Goal: Find specific page/section: Find specific page/section

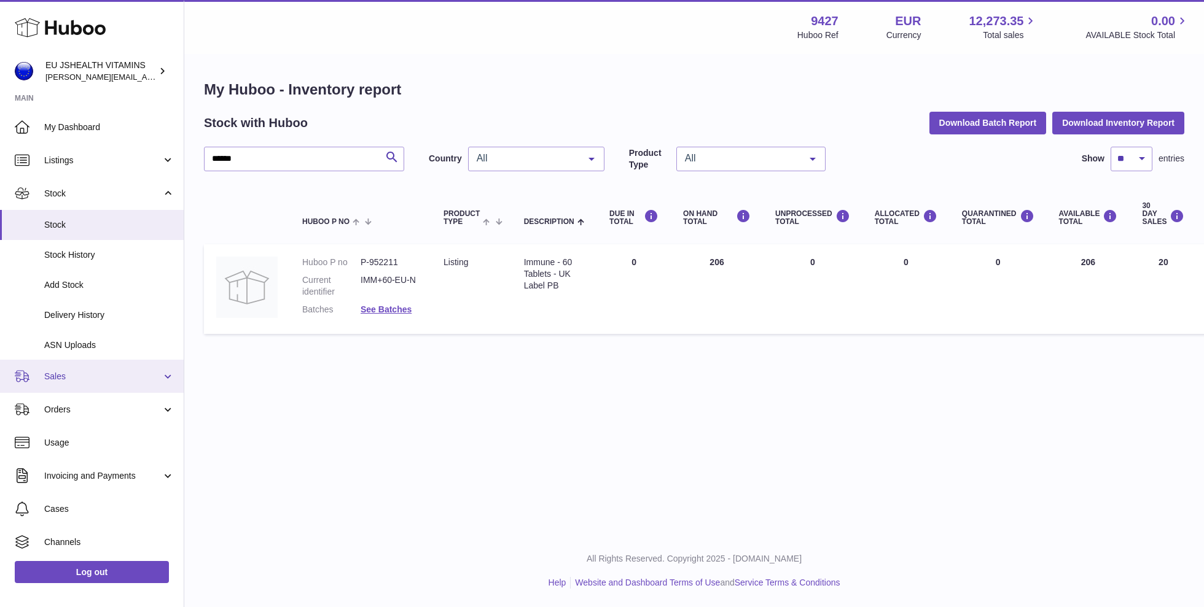
click at [67, 377] on span "Sales" at bounding box center [102, 377] width 117 height 12
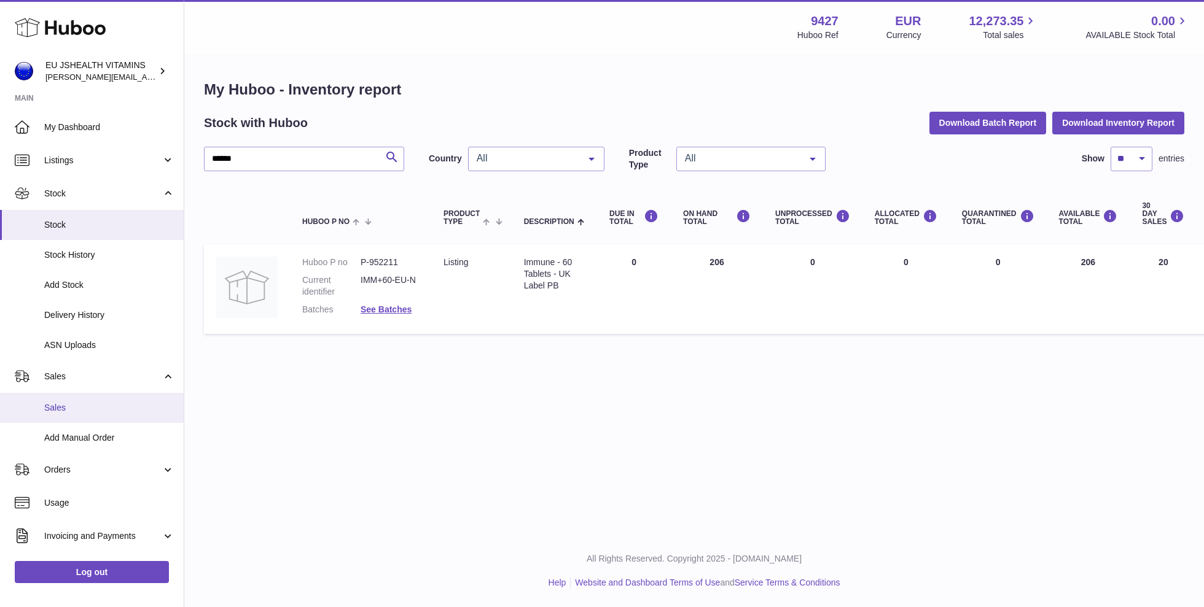
click at [69, 413] on span "Sales" at bounding box center [109, 408] width 130 height 12
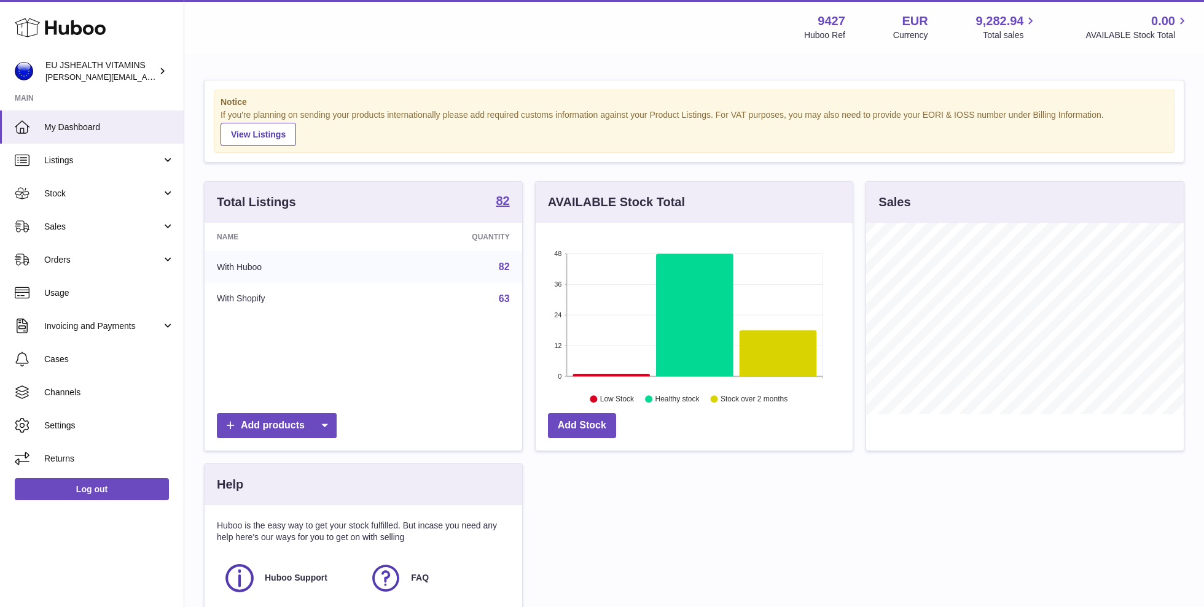
scroll to position [192, 318]
click at [87, 227] on span "Sales" at bounding box center [102, 227] width 117 height 12
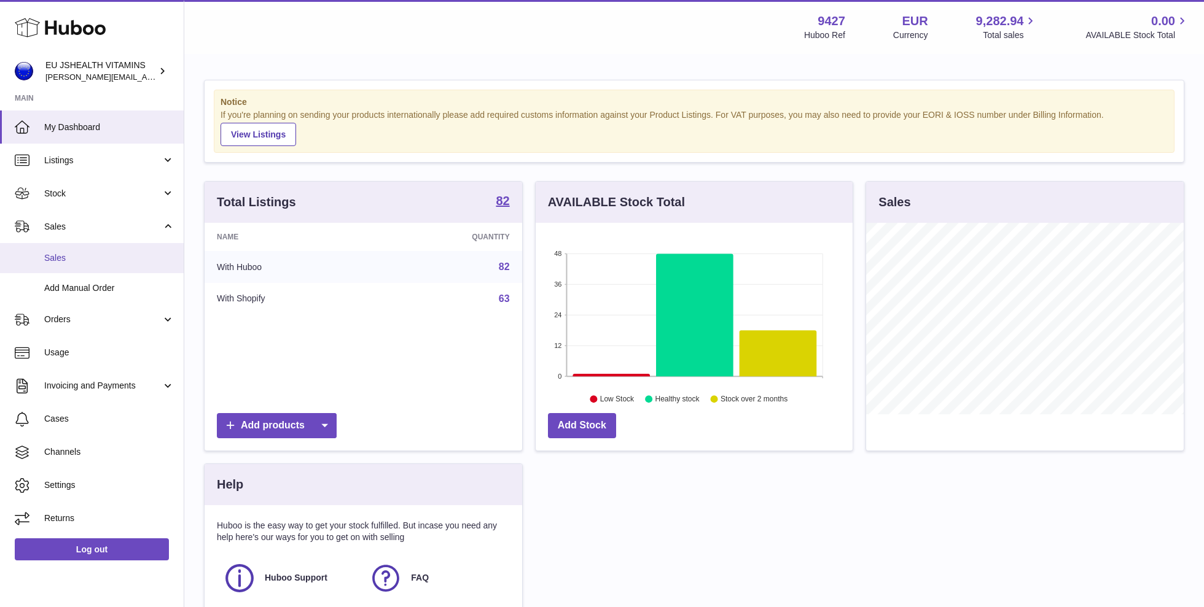
click at [92, 257] on span "Sales" at bounding box center [109, 258] width 130 height 12
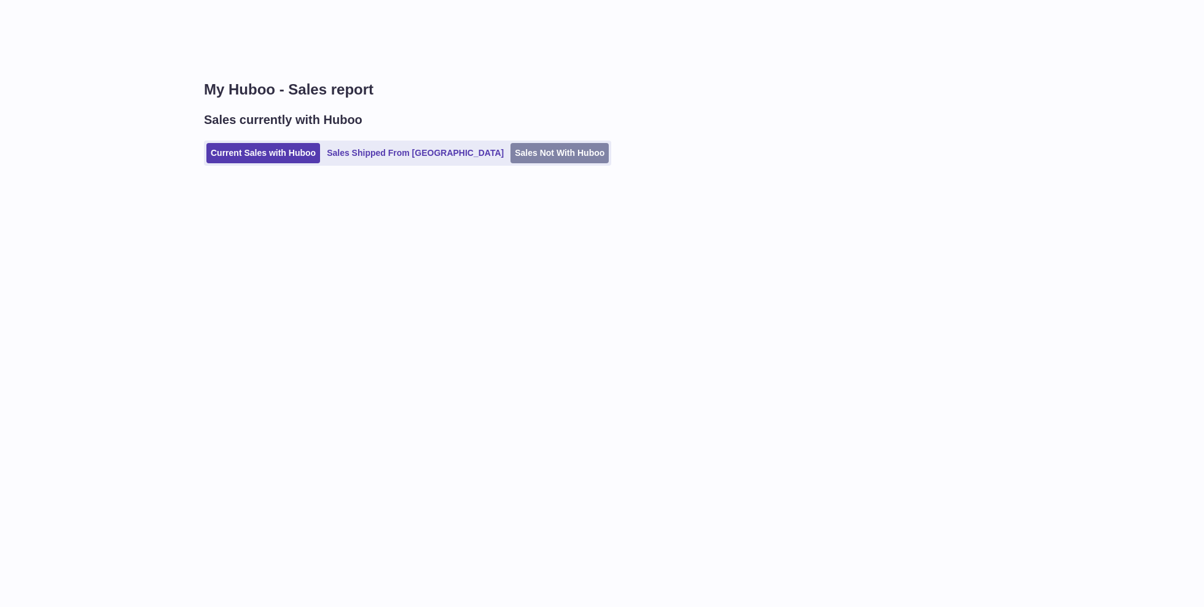
click at [510, 150] on link "Sales Not With Huboo" at bounding box center [559, 153] width 98 height 20
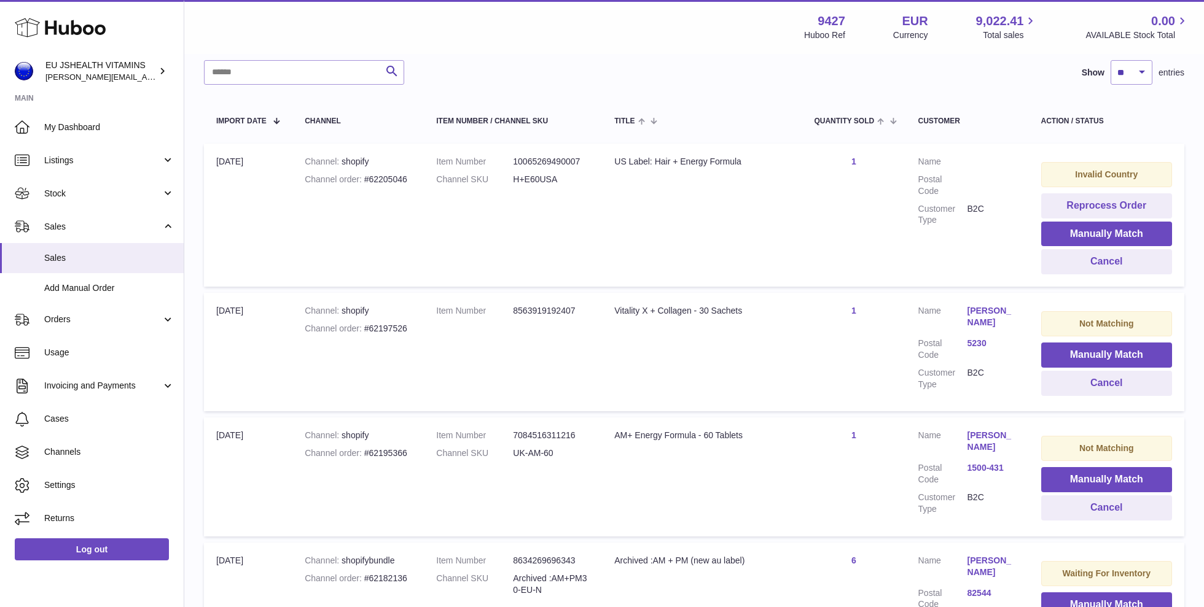
scroll to position [183, 0]
click at [386, 457] on div "Channel order #62195366" at bounding box center [358, 455] width 107 height 12
copy div "62195366"
